Goal: Task Accomplishment & Management: Manage account settings

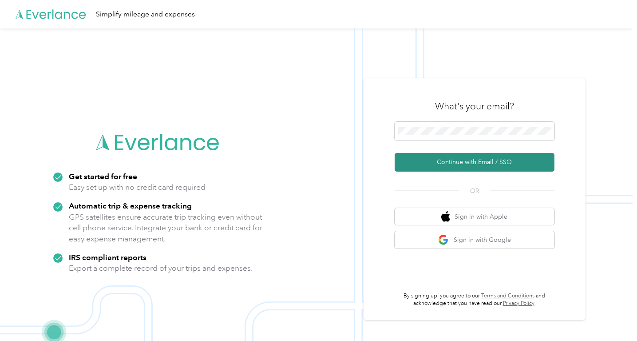
click at [454, 167] on button "Continue with Email / SSO" at bounding box center [475, 162] width 160 height 19
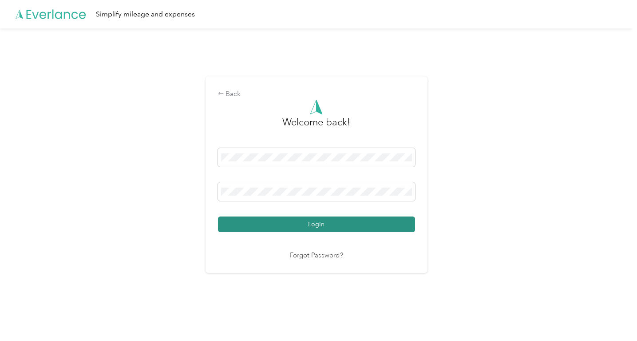
click at [344, 225] on button "Login" at bounding box center [316, 224] width 197 height 16
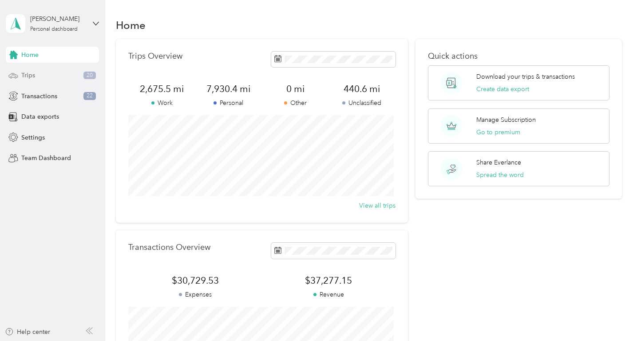
click at [52, 75] on div "Trips 20" at bounding box center [52, 75] width 93 height 16
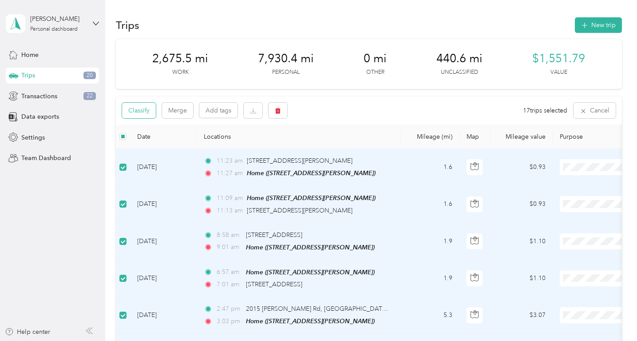
click at [146, 109] on button "Classify" at bounding box center [139, 111] width 34 height 16
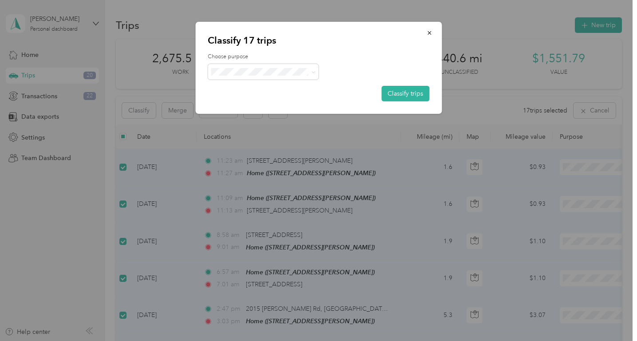
click at [243, 101] on span "Personal" at bounding box center [271, 99] width 83 height 9
click at [409, 90] on button "Classify trips" at bounding box center [405, 94] width 48 height 16
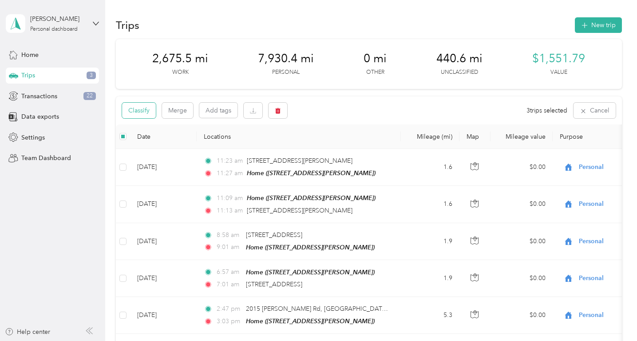
click at [141, 107] on button "Classify" at bounding box center [139, 111] width 34 height 16
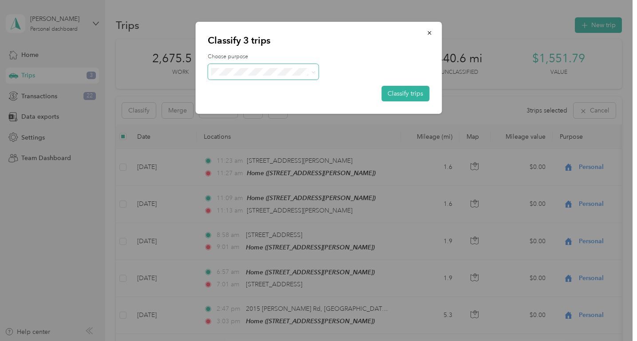
click at [241, 67] on span at bounding box center [263, 72] width 111 height 16
click at [236, 88] on li "Work" at bounding box center [263, 88] width 111 height 16
click at [404, 94] on button "Classify trips" at bounding box center [405, 94] width 48 height 16
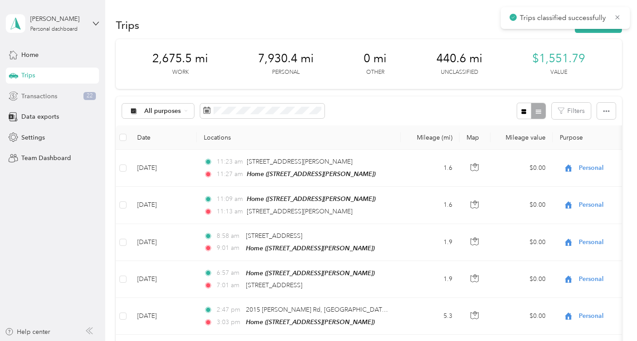
click at [30, 96] on span "Transactions" at bounding box center [39, 95] width 36 height 9
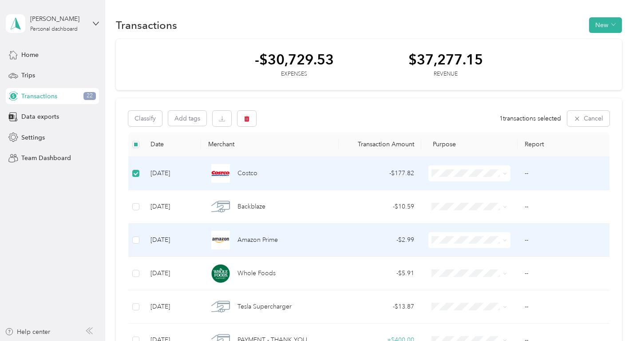
click at [129, 237] on td at bounding box center [135, 239] width 15 height 33
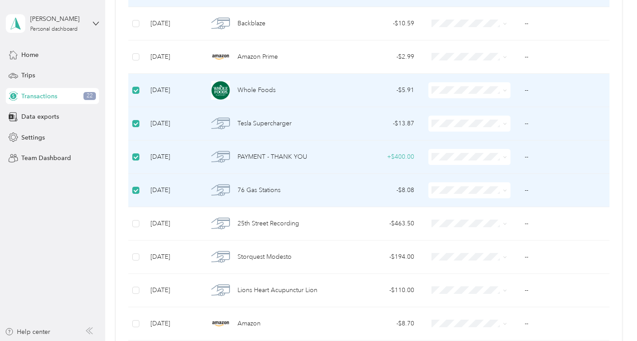
scroll to position [250, 0]
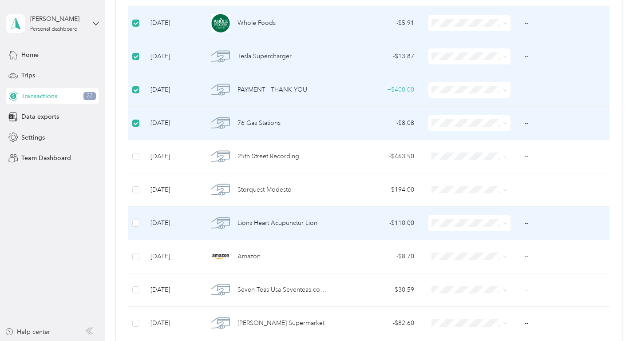
click at [135, 215] on td at bounding box center [135, 222] width 15 height 33
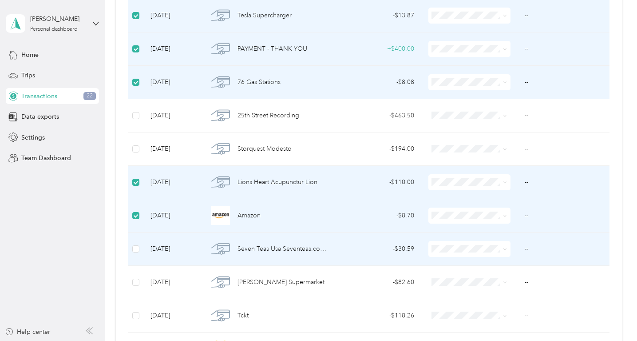
scroll to position [302, 0]
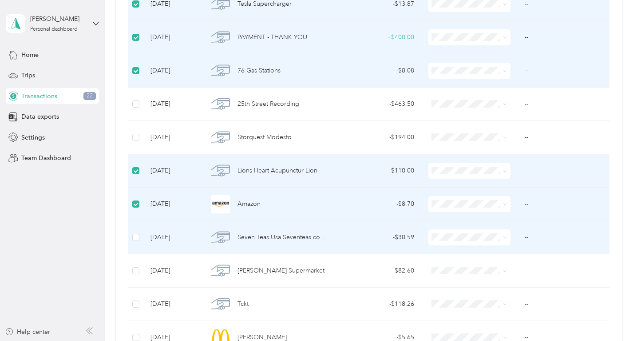
click at [138, 242] on td at bounding box center [135, 237] width 15 height 33
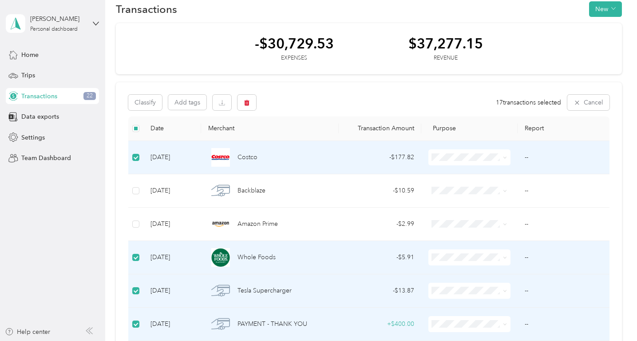
scroll to position [0, 0]
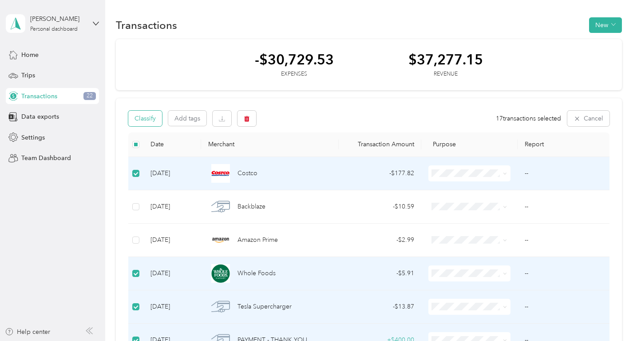
click at [148, 117] on button "Classify" at bounding box center [145, 119] width 34 height 16
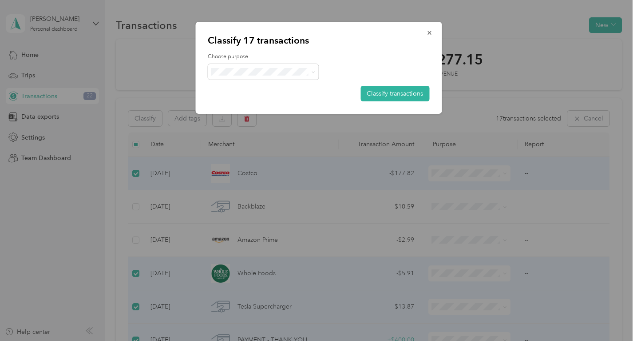
drag, startPoint x: 262, startPoint y: 100, endPoint x: 286, endPoint y: 101, distance: 24.0
click at [262, 100] on span "Personal" at bounding box center [271, 102] width 83 height 9
click at [390, 95] on button "Classify transactions" at bounding box center [395, 94] width 69 height 16
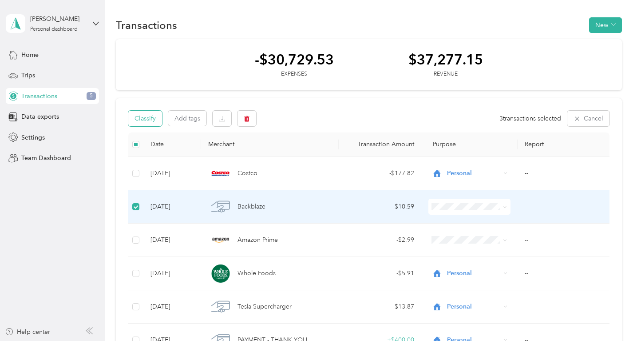
click at [149, 117] on button "Classify" at bounding box center [145, 119] width 34 height 16
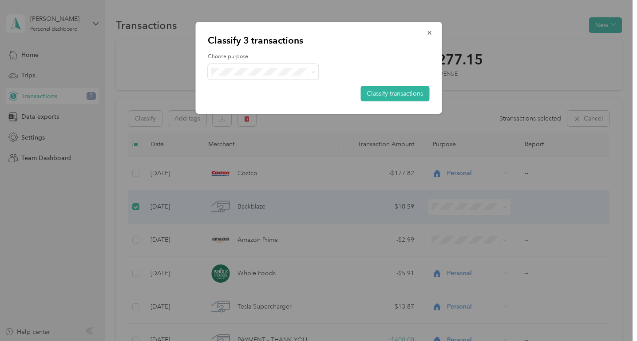
click at [244, 89] on li "Work" at bounding box center [263, 84] width 111 height 16
click at [387, 92] on button "Classify transactions" at bounding box center [395, 94] width 69 height 16
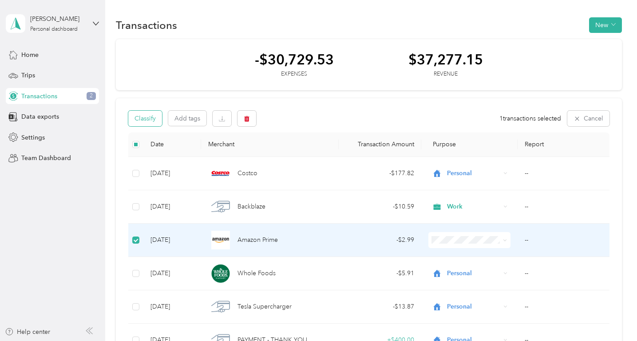
click at [147, 114] on button "Classify" at bounding box center [145, 119] width 34 height 16
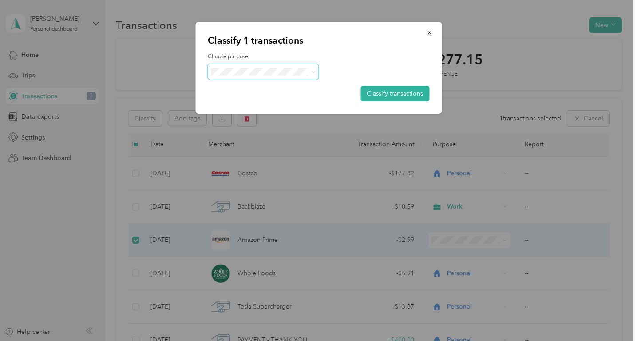
click at [243, 75] on span at bounding box center [263, 72] width 111 height 16
click at [248, 103] on span "Personal" at bounding box center [271, 98] width 83 height 9
click at [381, 96] on button "Classify transactions" at bounding box center [395, 94] width 69 height 16
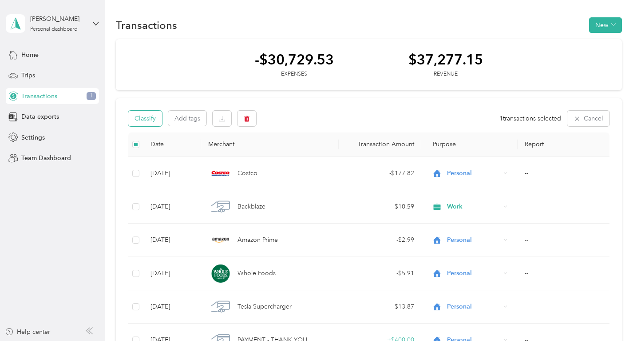
click at [135, 120] on button "Classify" at bounding box center [145, 119] width 34 height 16
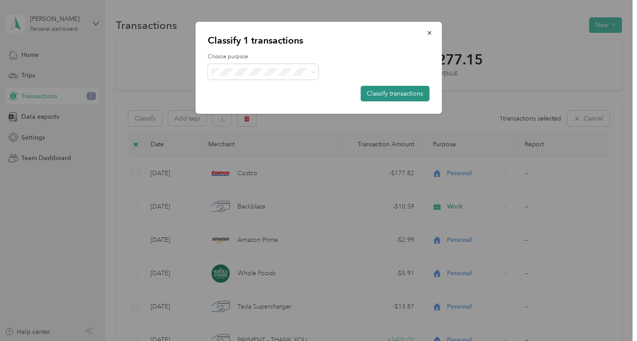
click at [379, 92] on button "Classify transactions" at bounding box center [395, 94] width 69 height 16
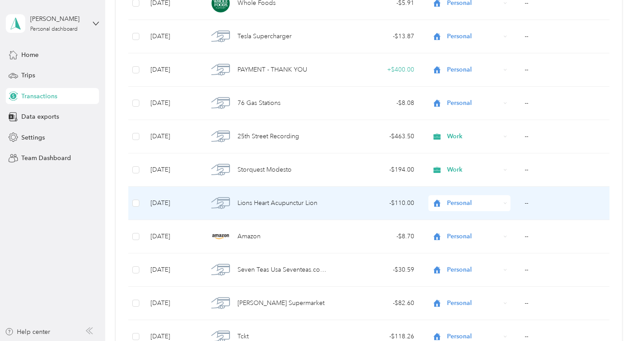
scroll to position [272, 0]
